Goal: Information Seeking & Learning: Learn about a topic

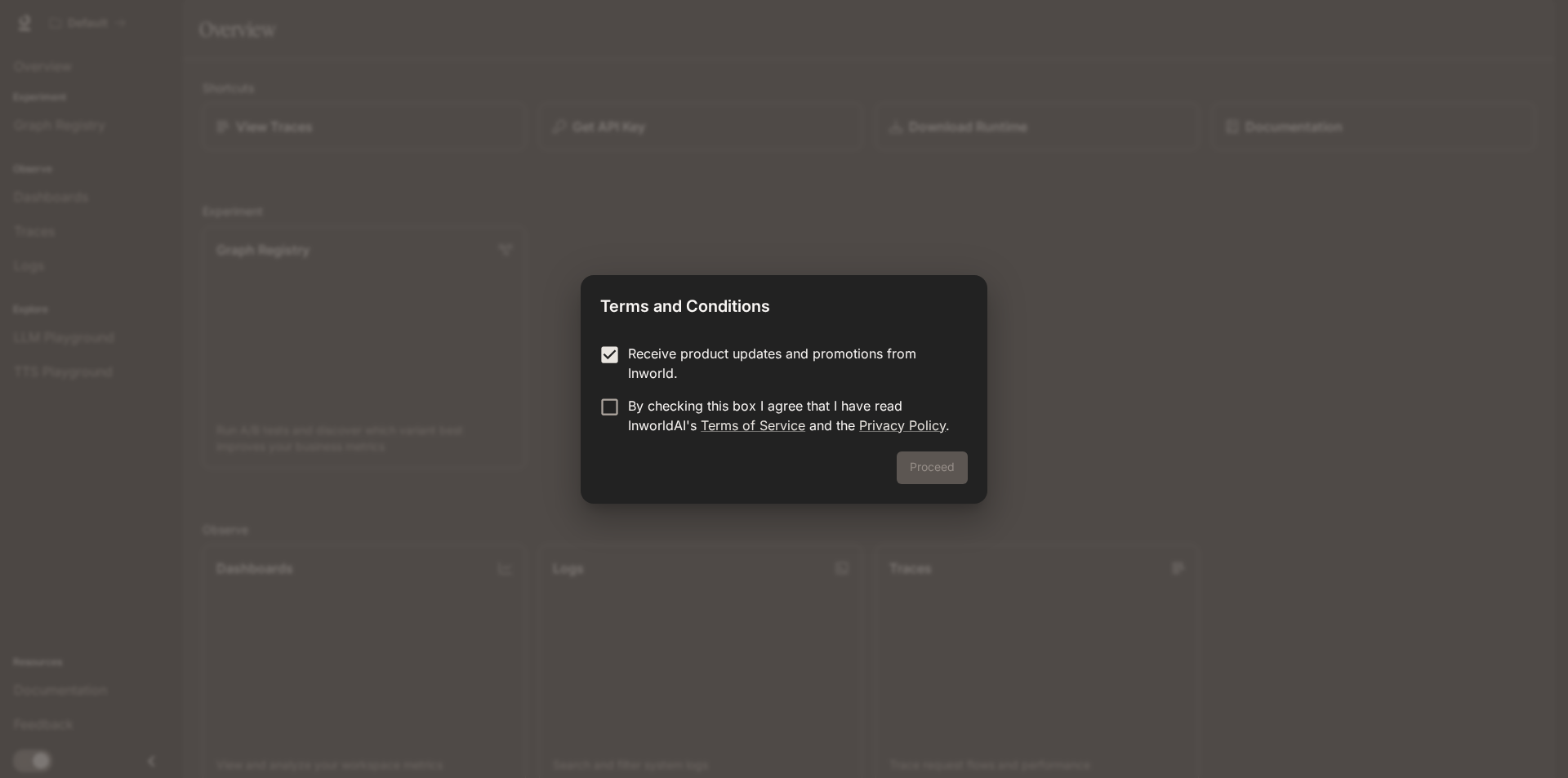
click at [628, 425] on p "By checking this box I agree that I have read InworldAI's Terms of Service and …" at bounding box center [791, 416] width 327 height 39
click at [934, 470] on button "Proceed" at bounding box center [932, 468] width 71 height 32
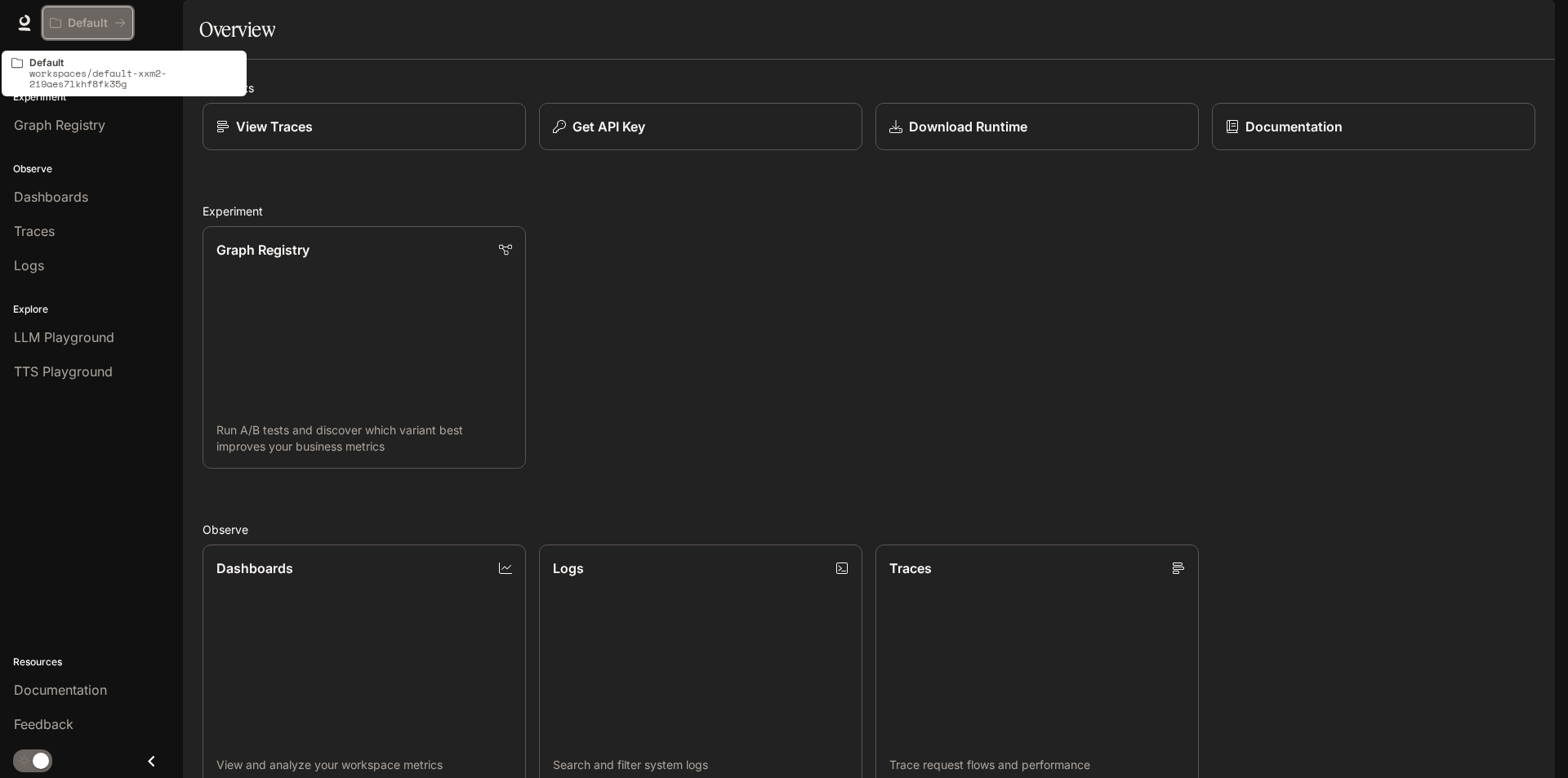
click at [68, 21] on p "Default" at bounding box center [88, 23] width 40 height 14
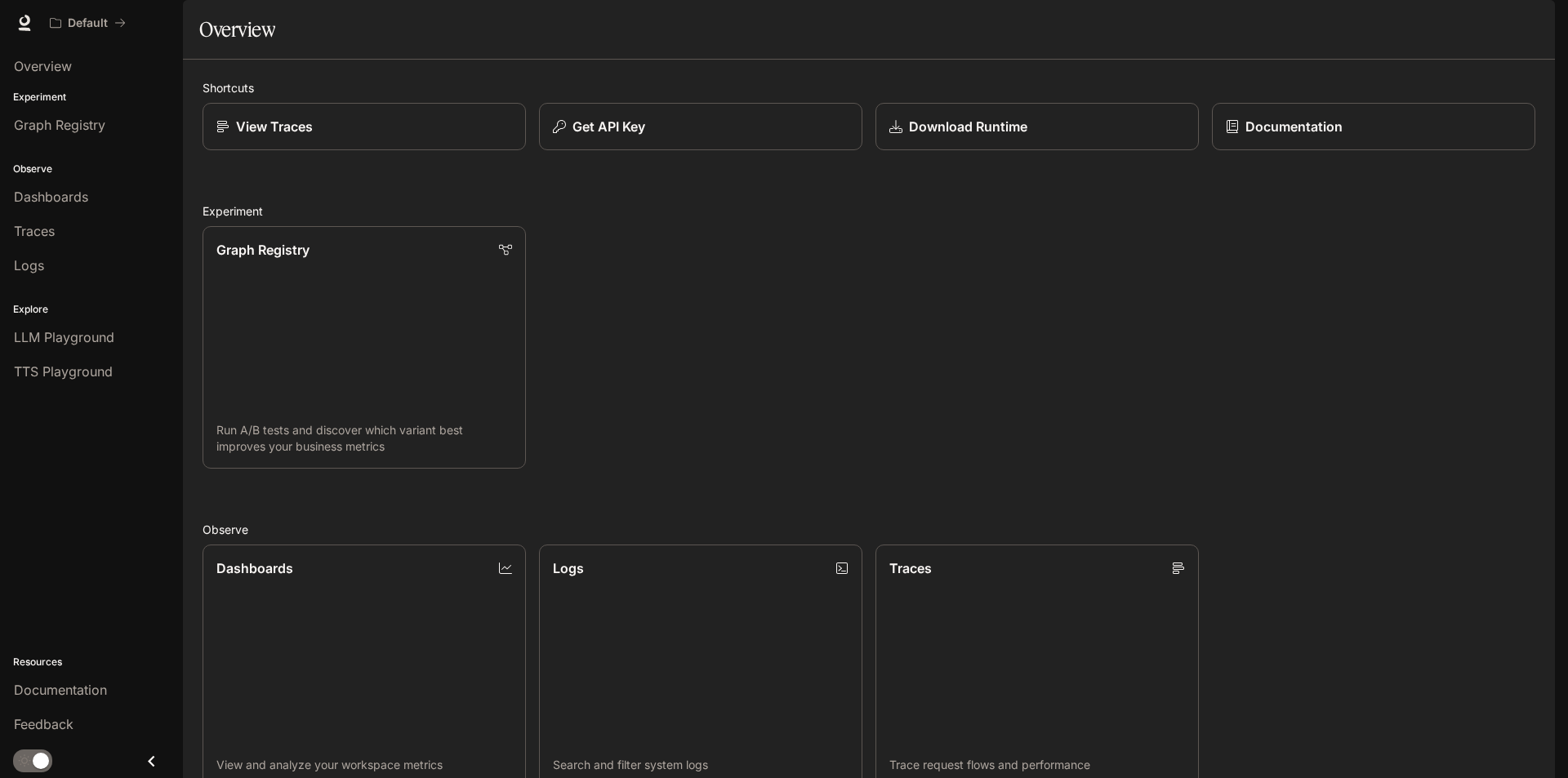
click at [158, 178] on div "Observe Dashboards Traces Logs" at bounding box center [91, 215] width 183 height 140
click at [84, 195] on span "Dashboards" at bounding box center [50, 196] width 74 height 20
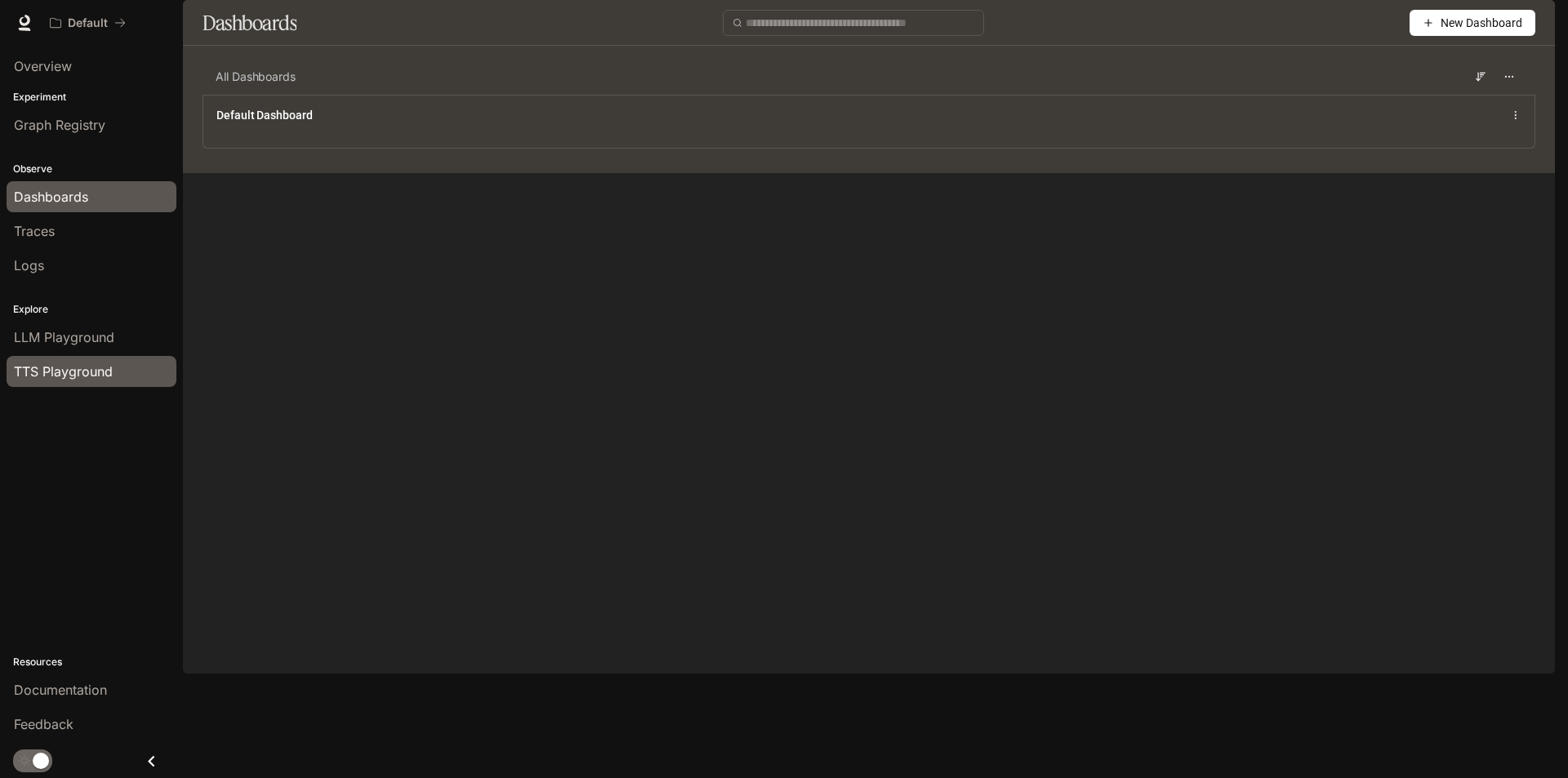
click at [60, 364] on span "TTS Playground" at bounding box center [63, 371] width 99 height 20
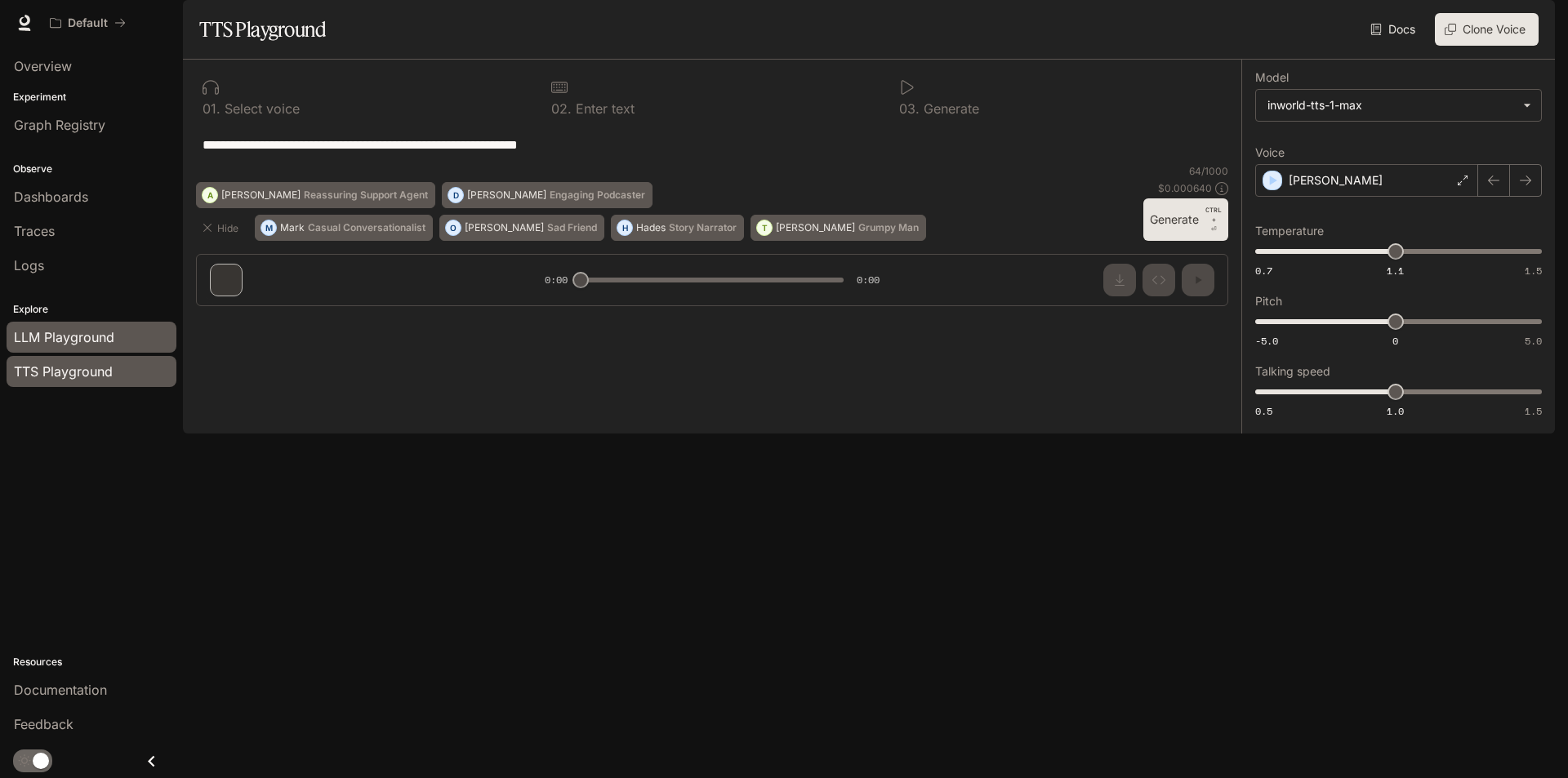
click at [83, 327] on span "LLM Playground" at bounding box center [64, 337] width 100 height 20
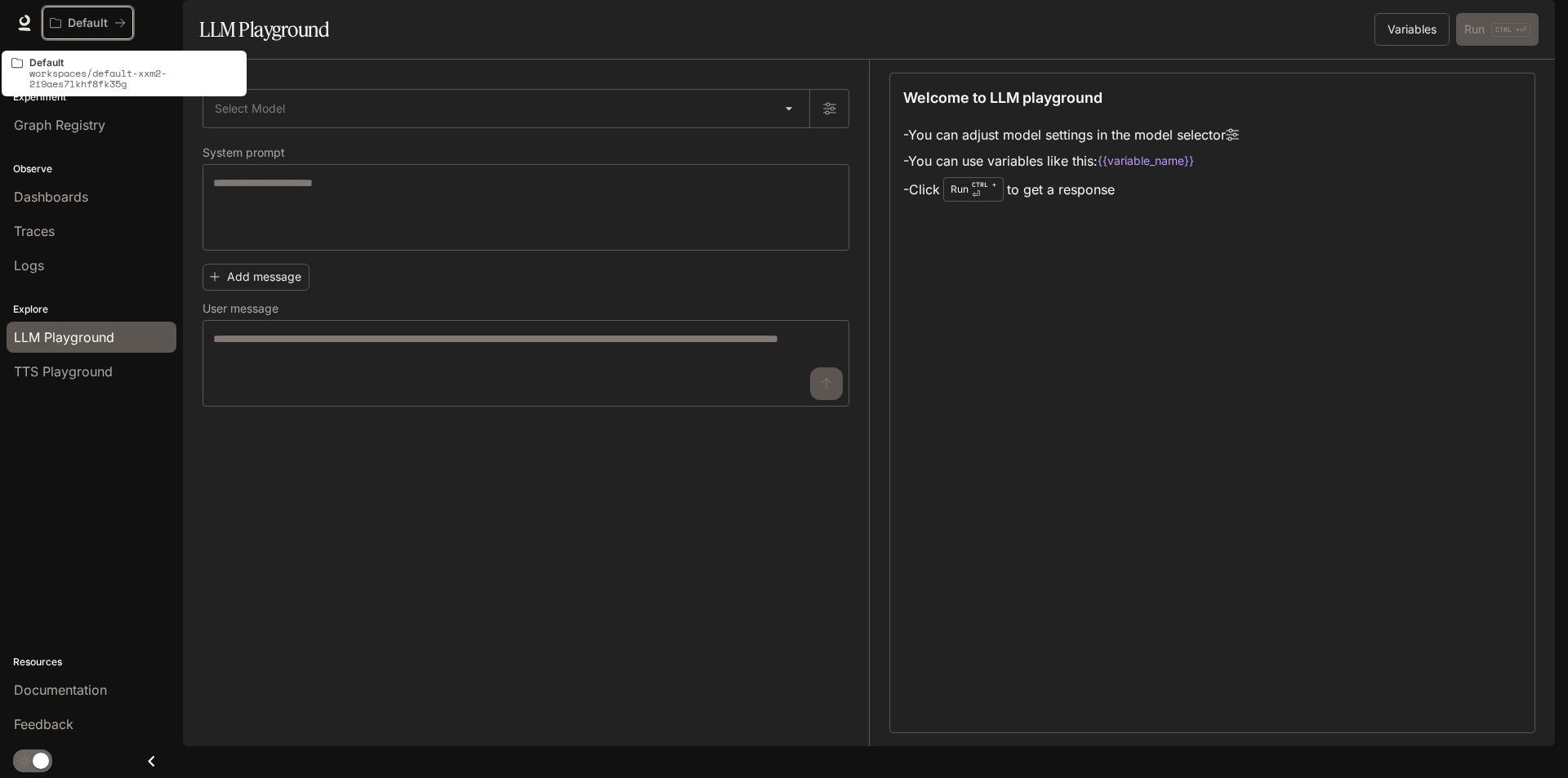
click at [110, 21] on div "Default" at bounding box center [83, 23] width 65 height 14
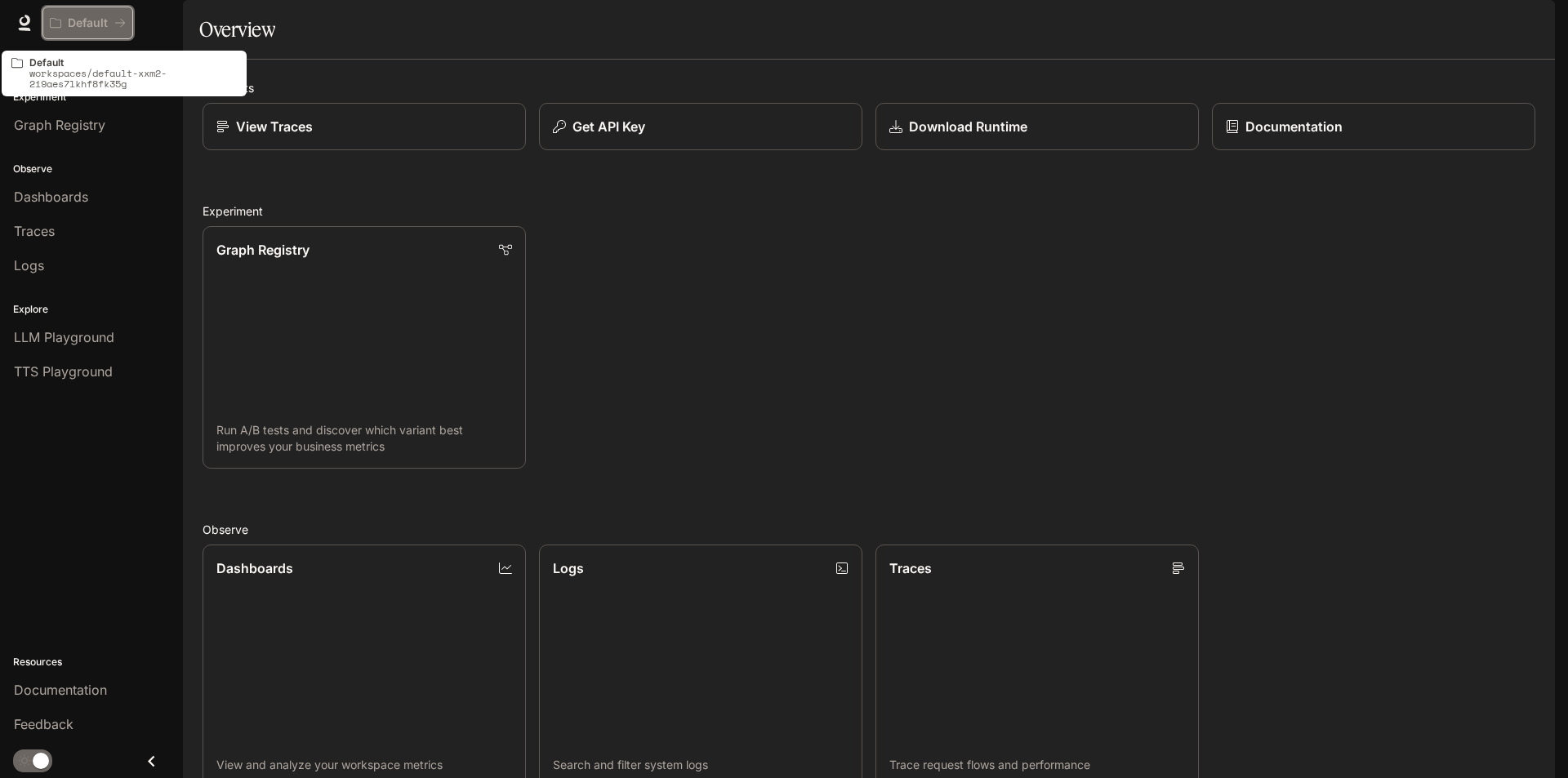
click at [52, 20] on icon "All workspaces" at bounding box center [55, 22] width 11 height 11
click at [67, 20] on div "Default" at bounding box center [83, 23] width 65 height 14
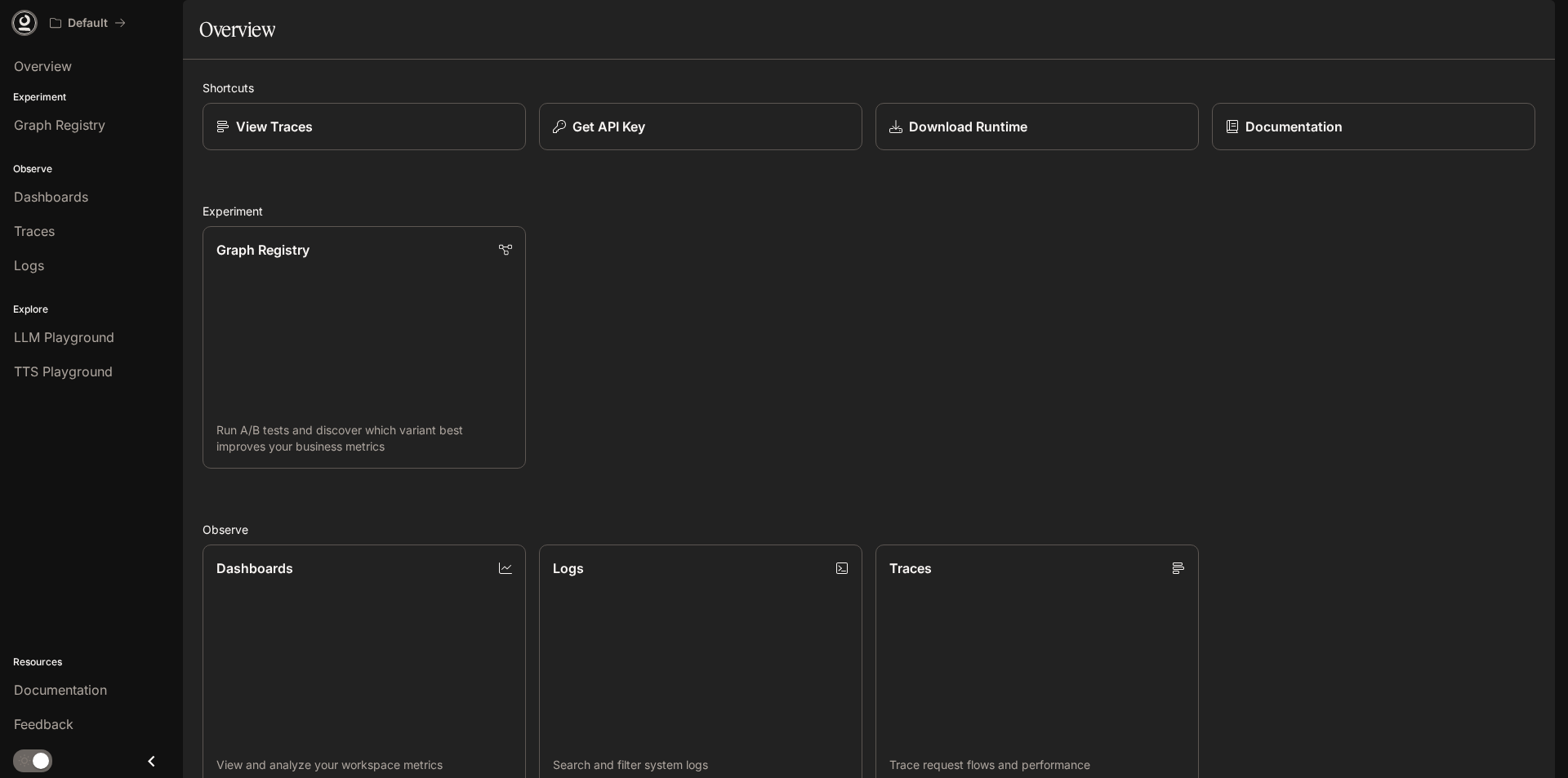
click at [18, 25] on icon at bounding box center [24, 22] width 16 height 16
click at [43, 225] on span "Traces" at bounding box center [34, 230] width 41 height 20
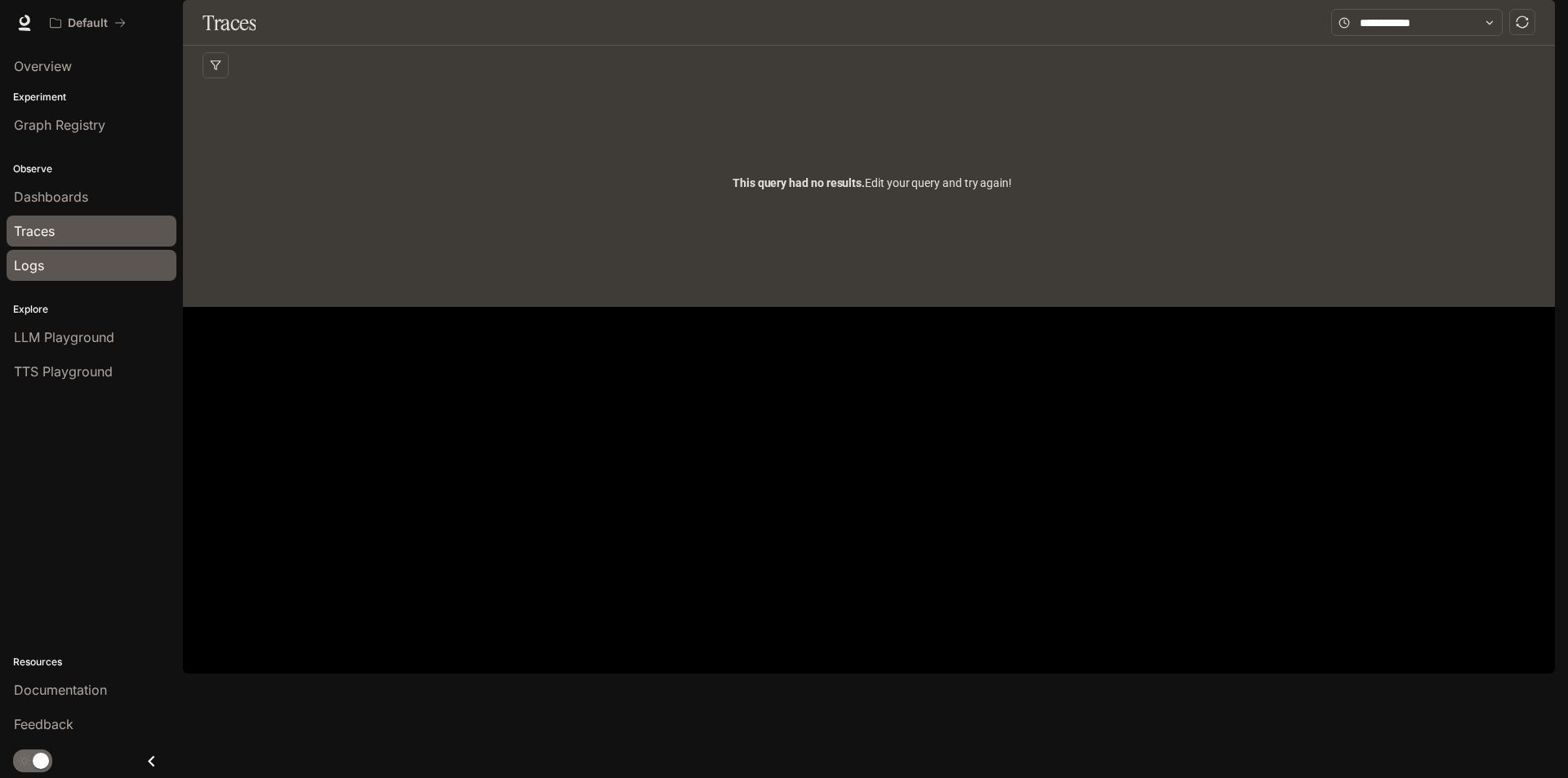
click at [39, 261] on span "Logs" at bounding box center [29, 265] width 31 height 20
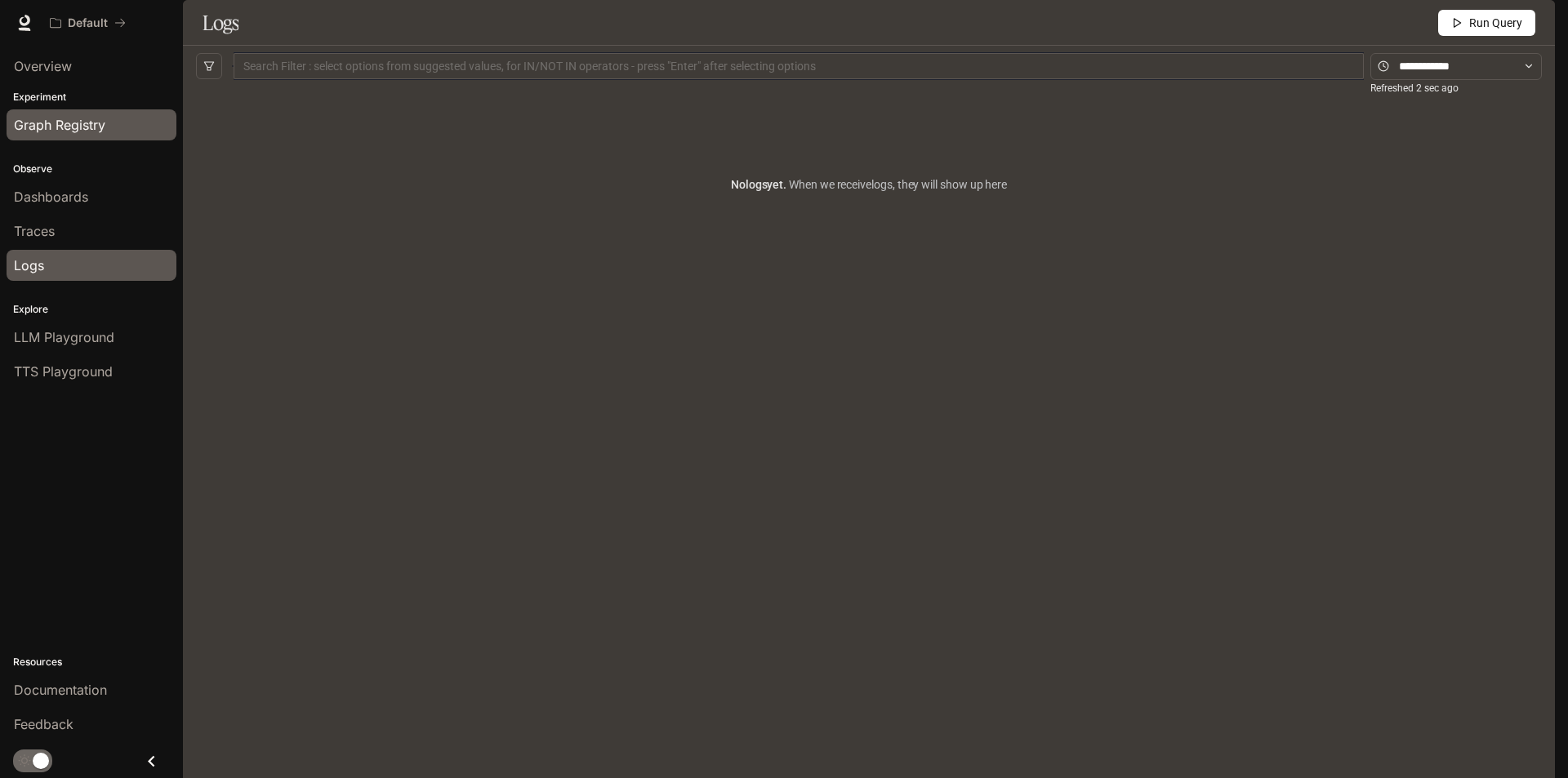
click at [72, 130] on span "Graph Registry" at bounding box center [60, 124] width 92 height 20
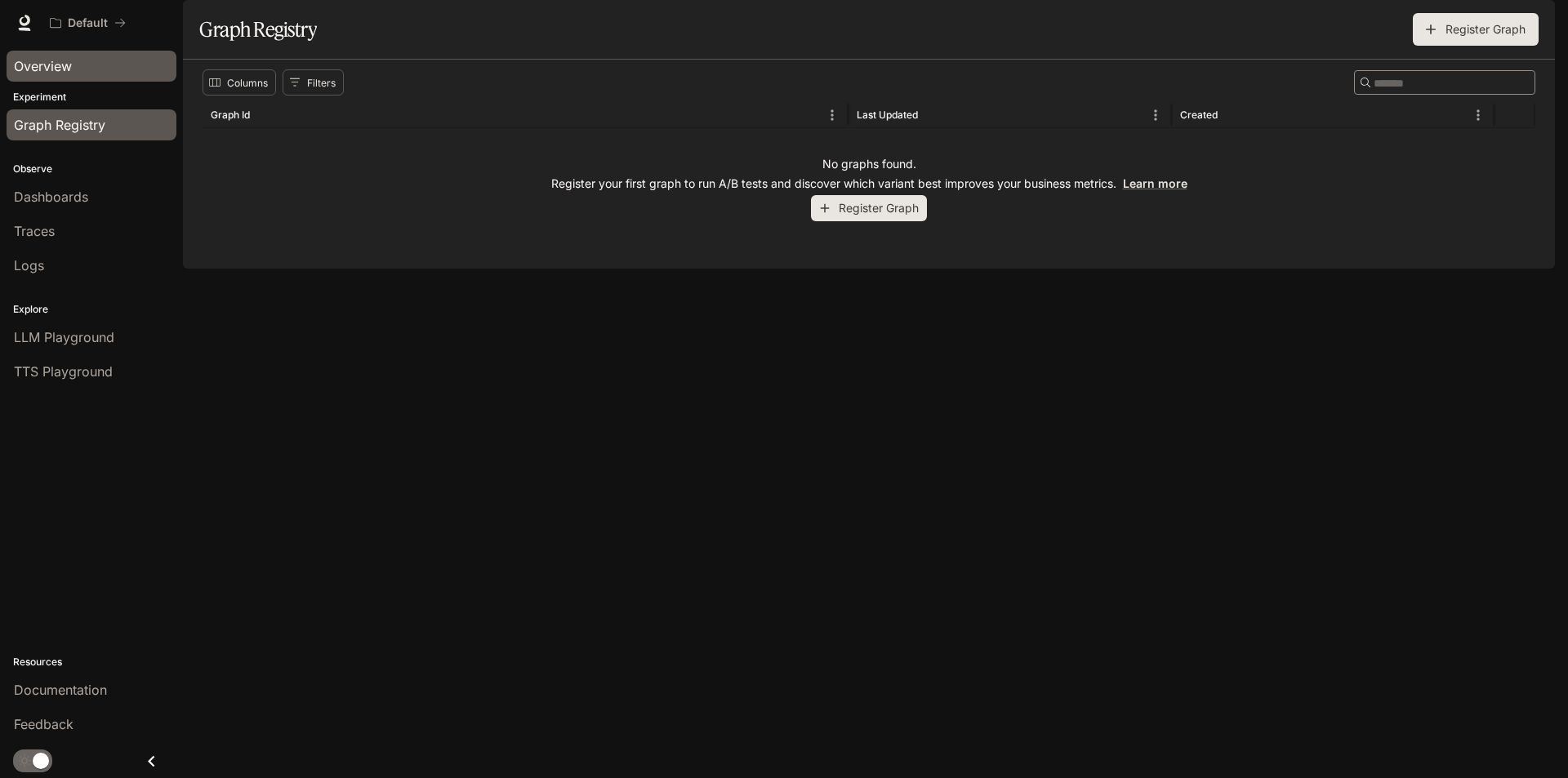
click at [54, 76] on link "Overview" at bounding box center [92, 66] width 170 height 31
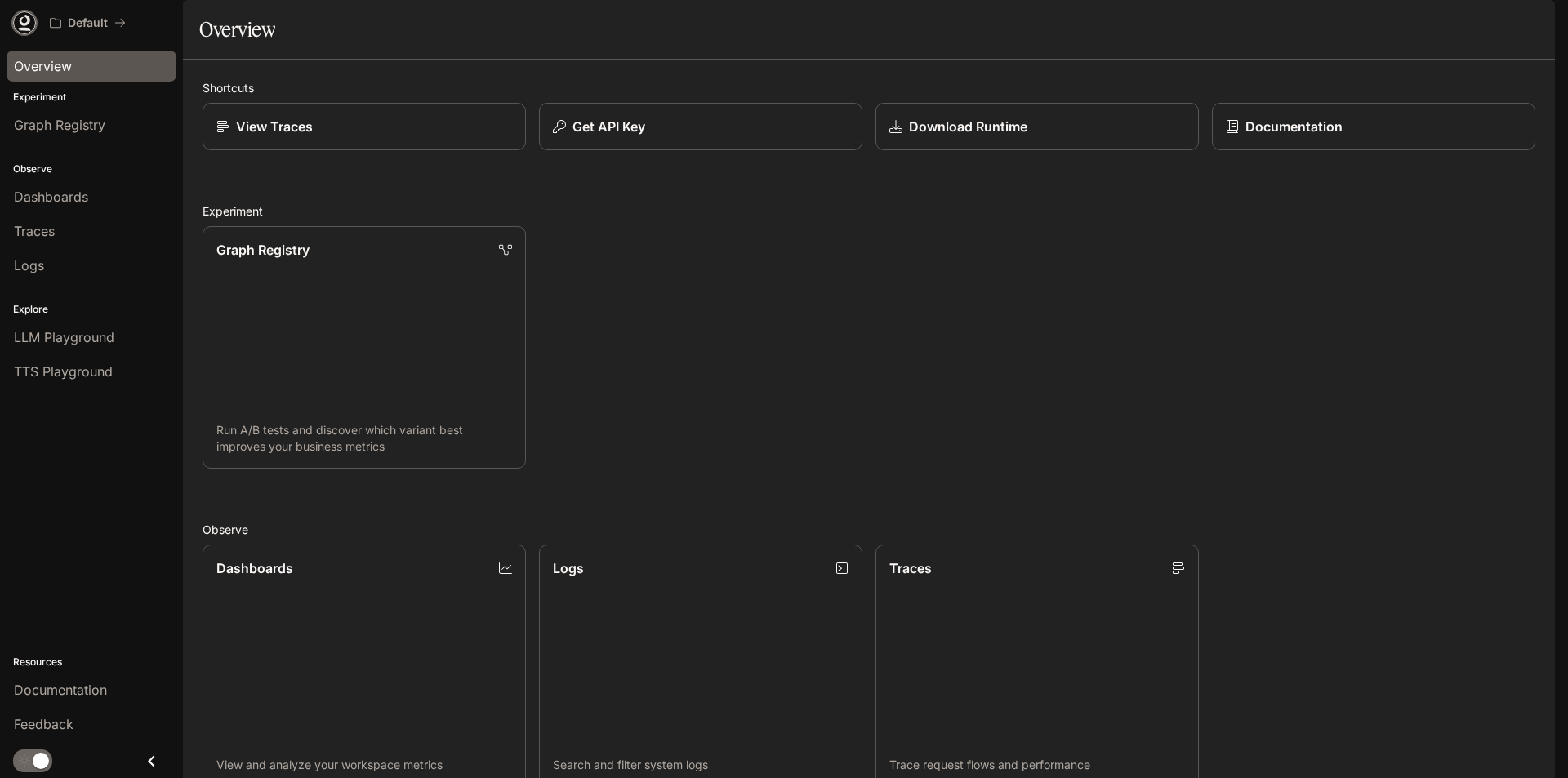
click at [28, 24] on icon at bounding box center [25, 20] width 10 height 11
click at [249, 14] on div "Default" at bounding box center [726, 23] width 1367 height 32
click at [359, 355] on link "Graph Registry Run A/B tests and discover which variant best improves your busi…" at bounding box center [364, 348] width 327 height 245
click at [1529, 28] on img "button" at bounding box center [1532, 22] width 23 height 23
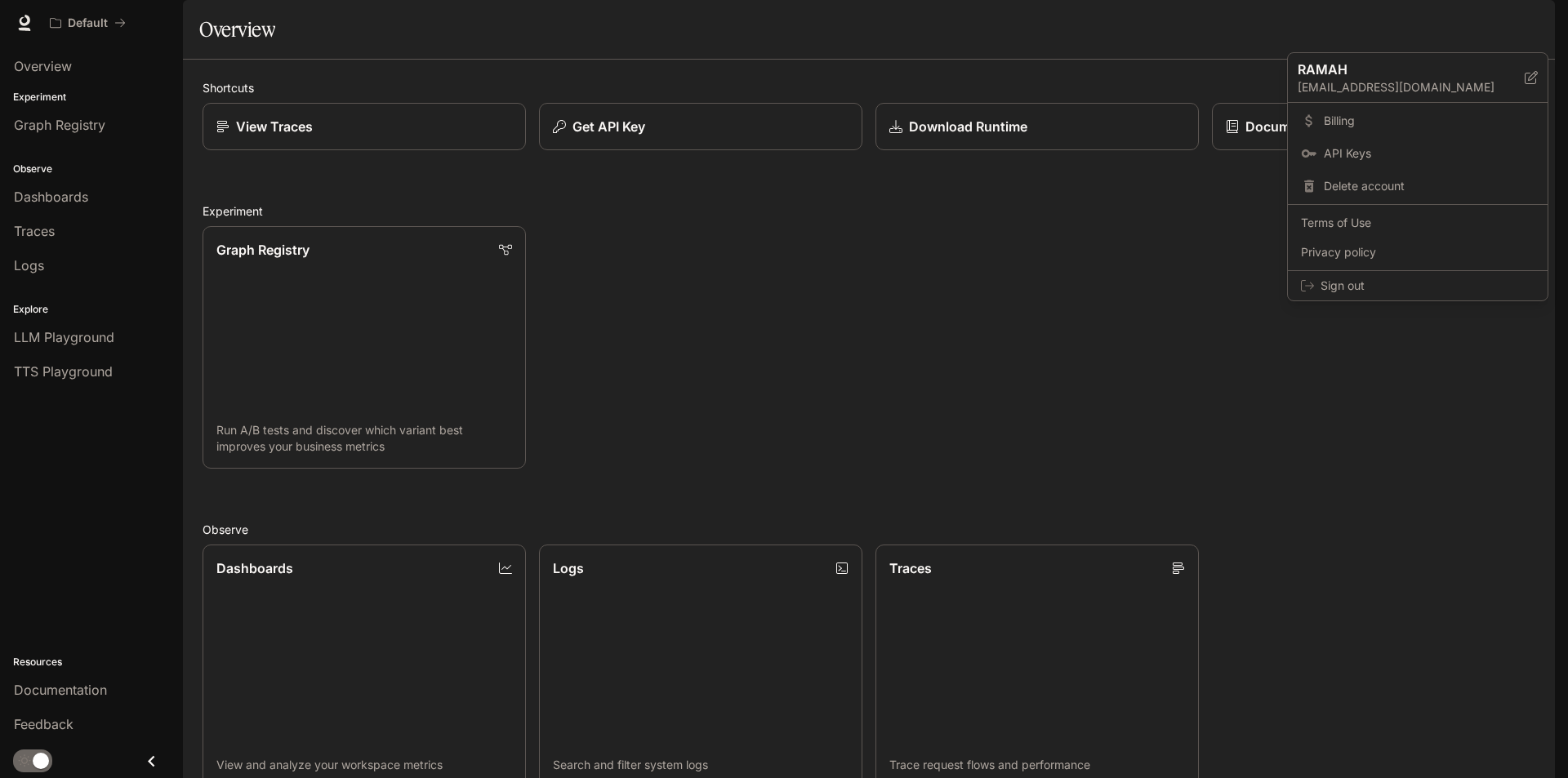
click at [1292, 420] on div at bounding box center [784, 389] width 1568 height 778
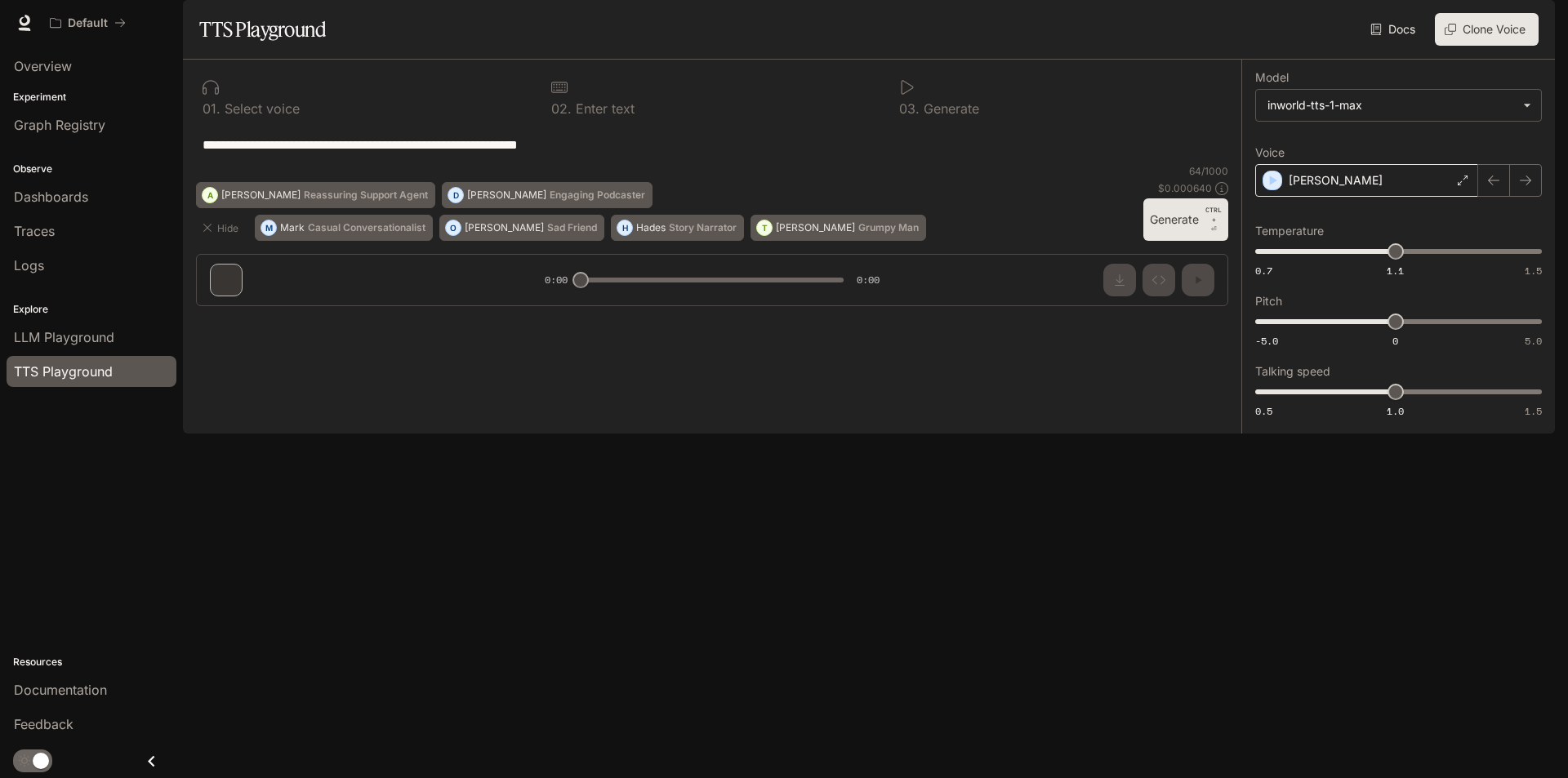
click at [1303, 189] on p "[PERSON_NAME]" at bounding box center [1336, 180] width 94 height 16
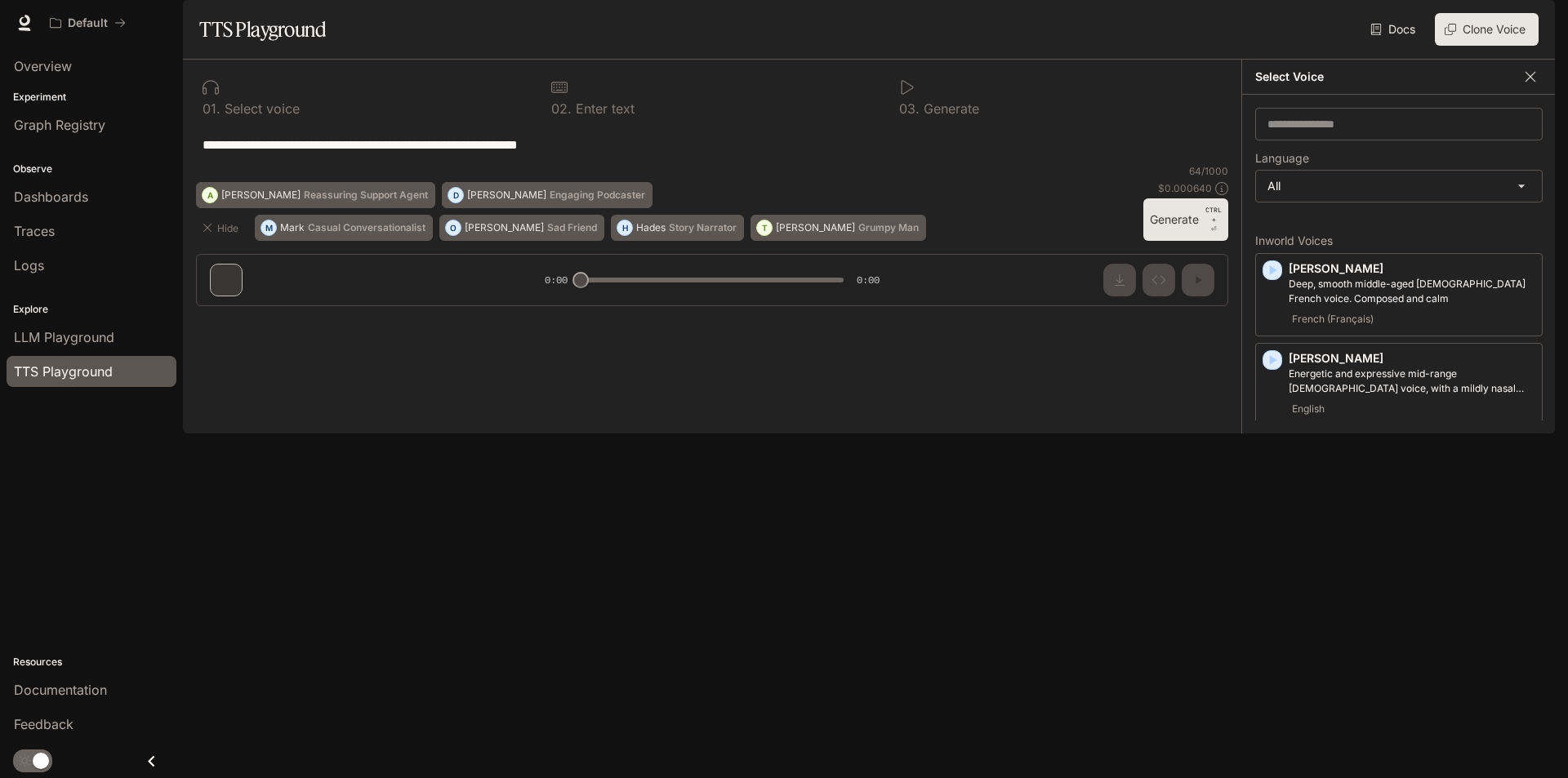
click at [1529, 85] on icon "button" at bounding box center [1531, 77] width 16 height 16
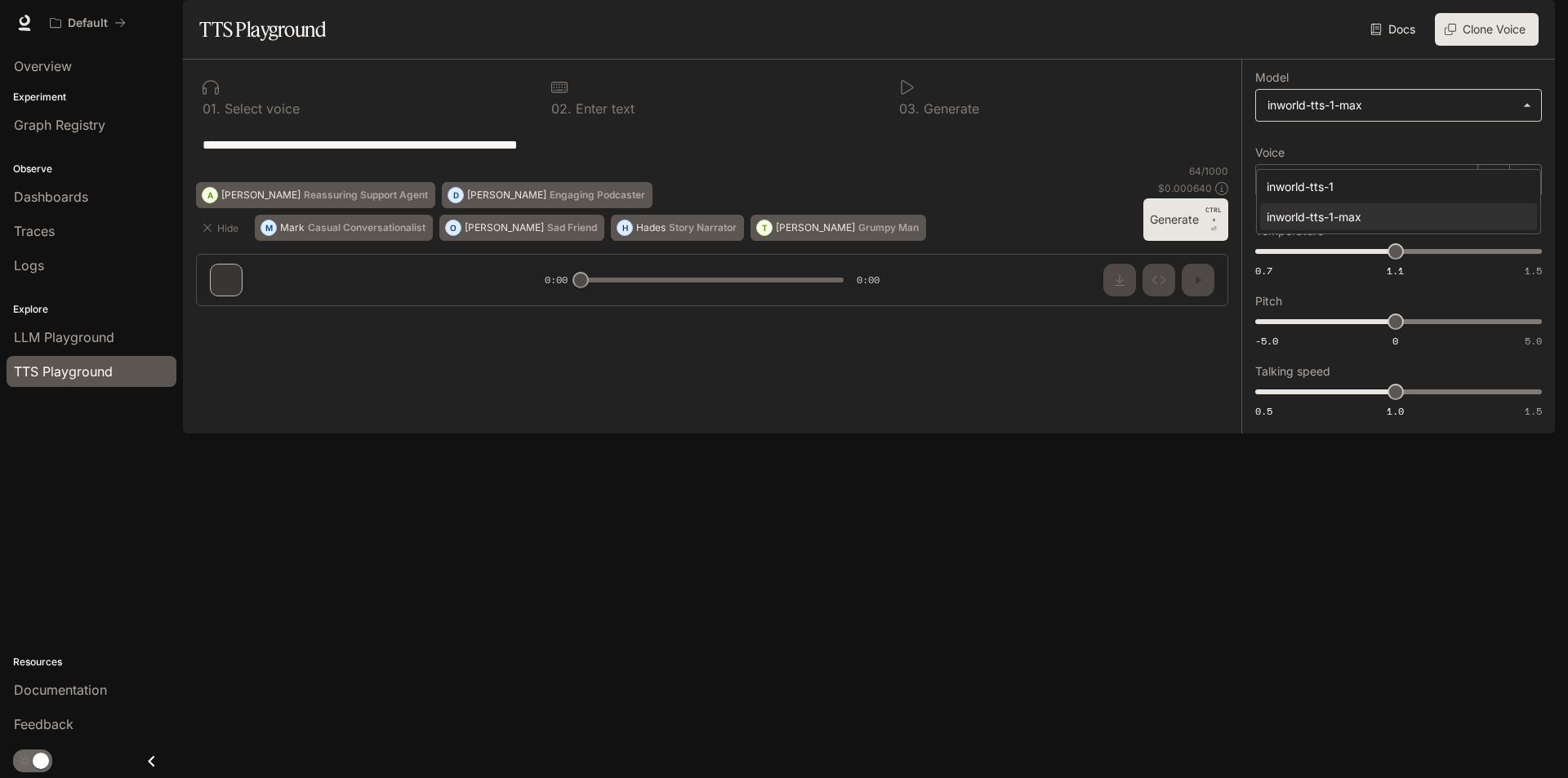
click at [1359, 149] on body "**********" at bounding box center [784, 389] width 1568 height 778
click at [1316, 23] on div at bounding box center [784, 389] width 1568 height 778
click at [82, 339] on span "LLM Playground" at bounding box center [64, 337] width 100 height 20
